Goal: Navigation & Orientation: Find specific page/section

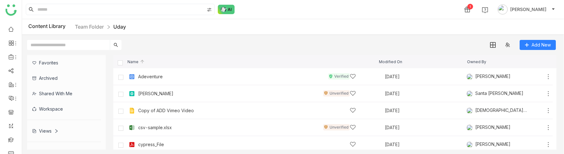
scroll to position [45, 0]
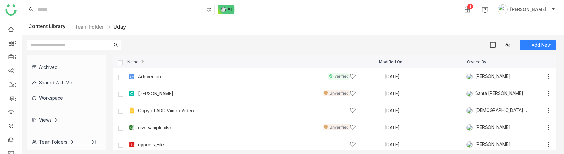
click at [52, 120] on div "Views" at bounding box center [45, 119] width 26 height 5
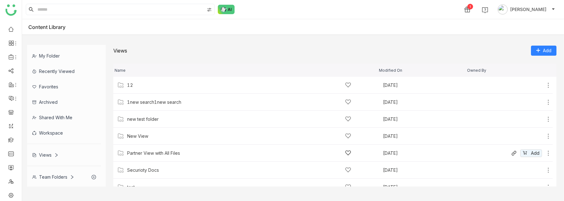
scroll to position [26, 0]
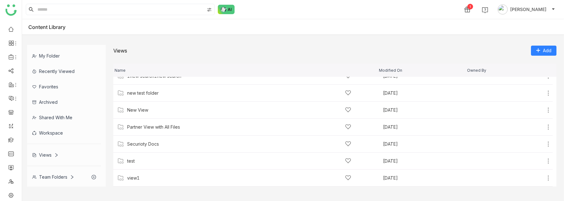
click at [42, 154] on div "Views" at bounding box center [45, 154] width 26 height 5
click at [60, 178] on div "Team Folders" at bounding box center [53, 176] width 42 height 5
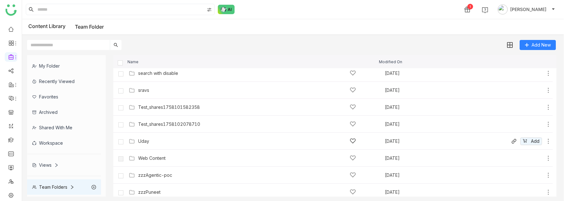
scroll to position [279, 0]
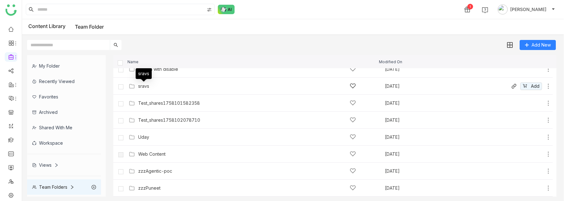
click at [146, 84] on div "sravs" at bounding box center [143, 86] width 11 height 5
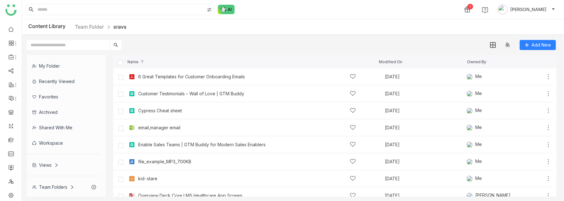
click at [48, 164] on div "Views" at bounding box center [45, 164] width 26 height 5
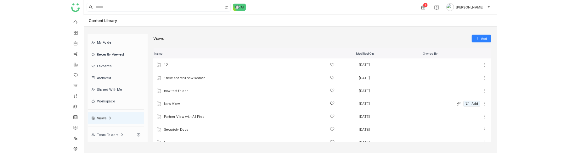
scroll to position [26, 0]
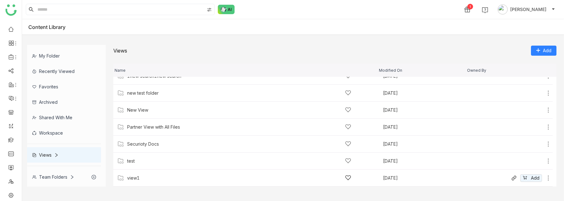
click at [130, 173] on div "view1 [DATE] Add" at bounding box center [332, 178] width 439 height 17
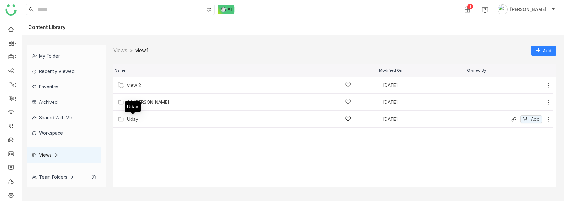
click at [128, 120] on div "Uday" at bounding box center [132, 119] width 11 height 5
